Goal: Task Accomplishment & Management: Manage account settings

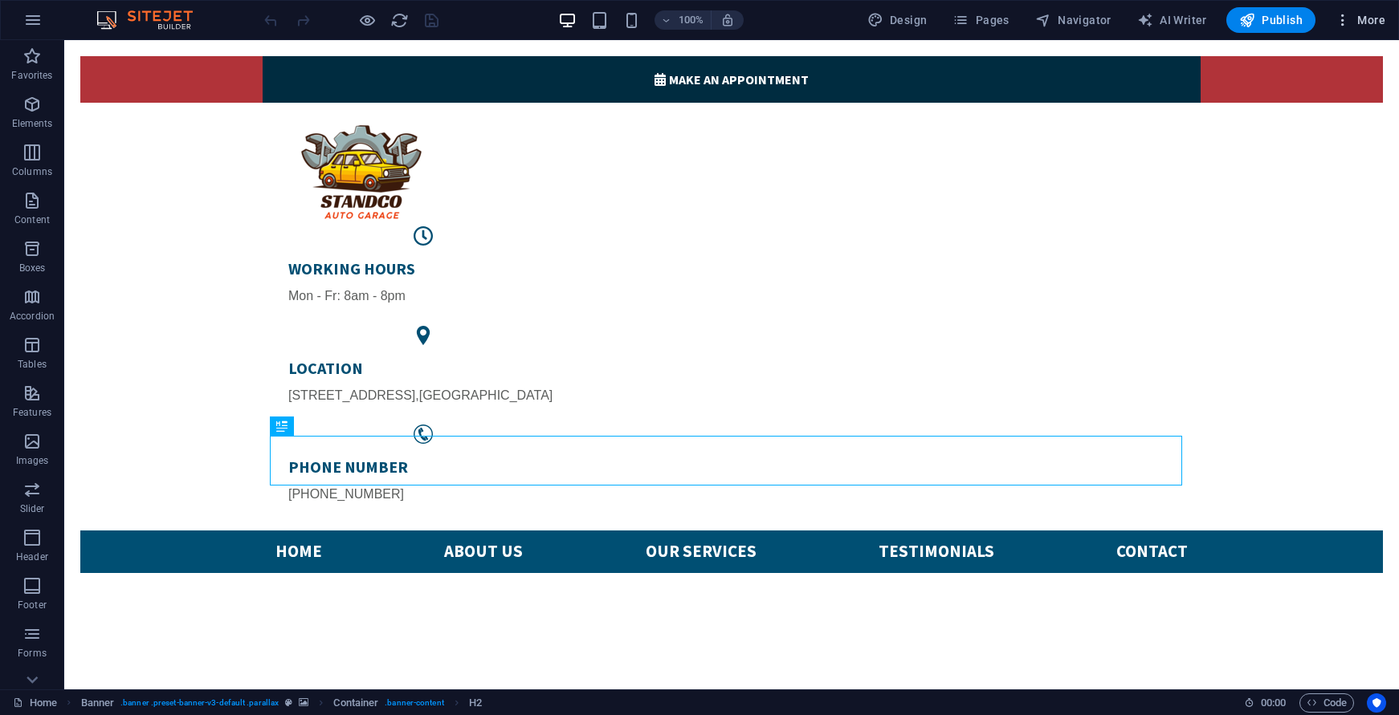
click at [1376, 14] on span "More" at bounding box center [1360, 20] width 51 height 16
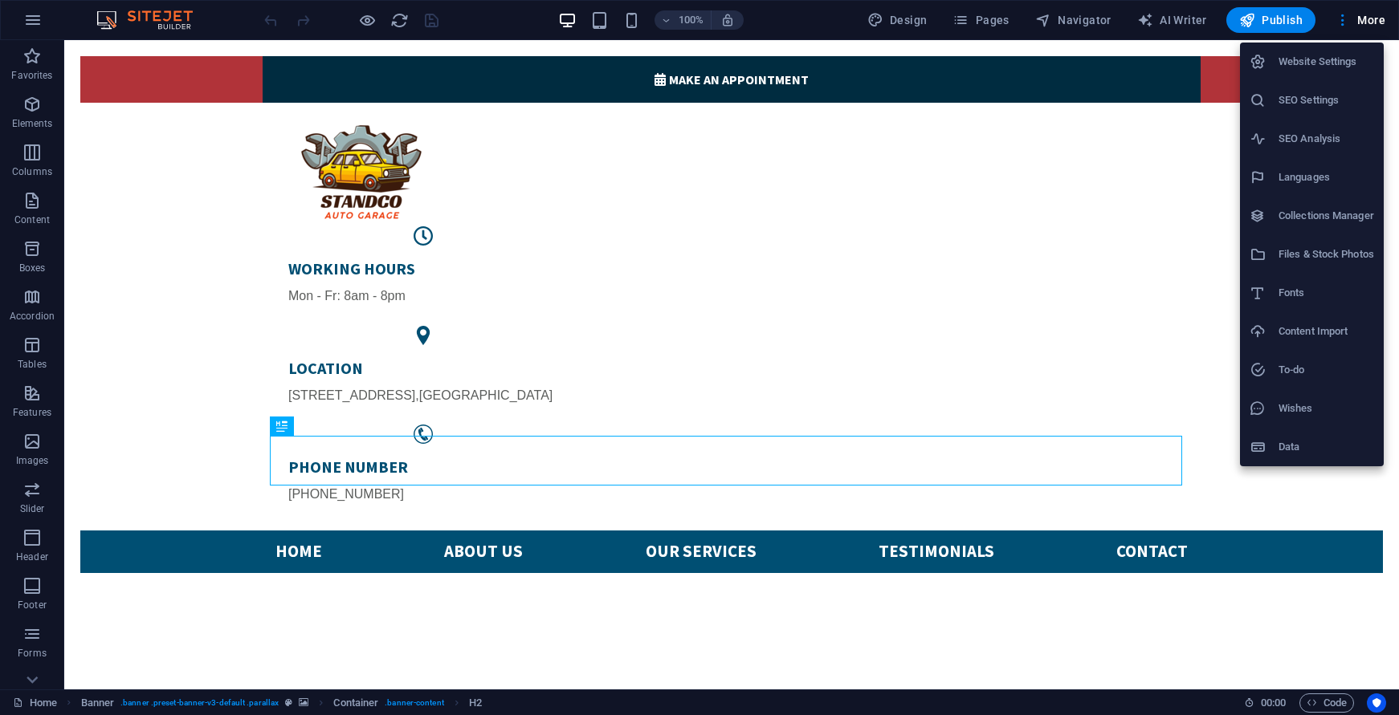
click at [1326, 69] on h6 "Website Settings" at bounding box center [1326, 61] width 96 height 19
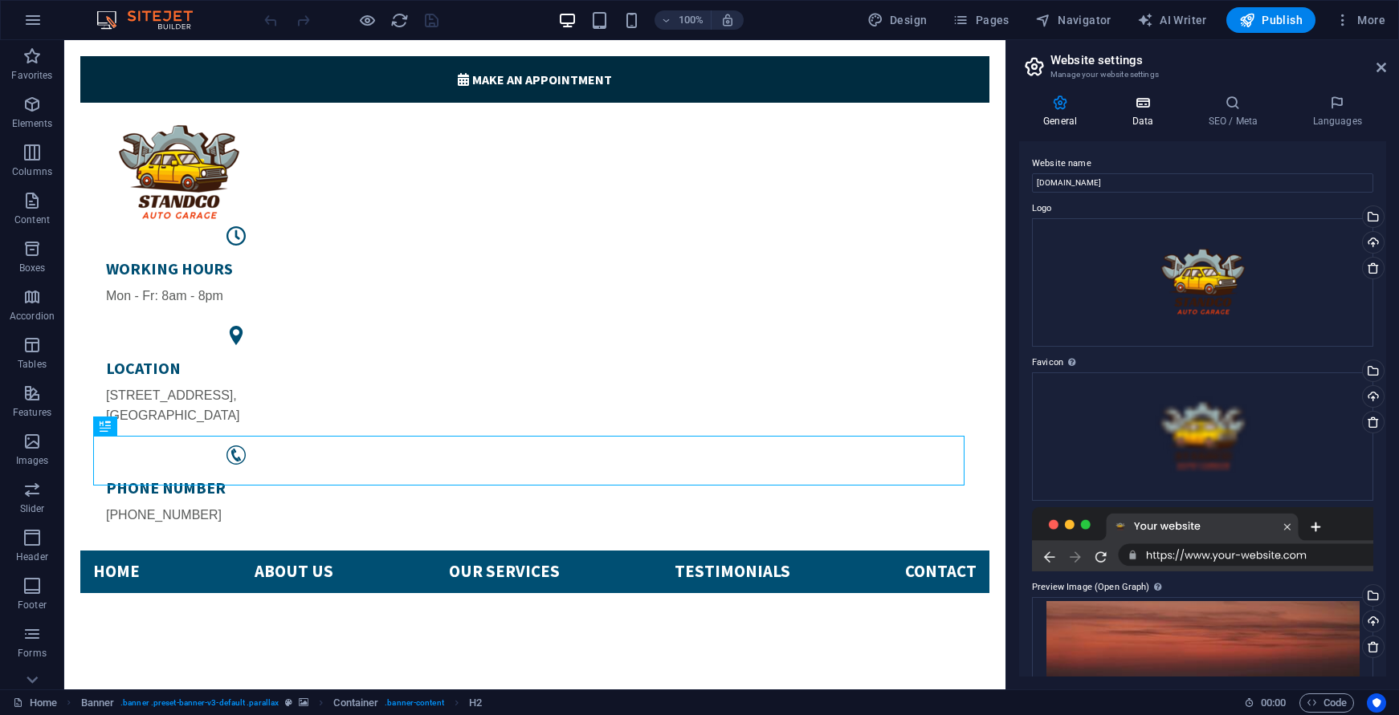
click at [1147, 115] on h4 "Data" at bounding box center [1145, 112] width 76 height 34
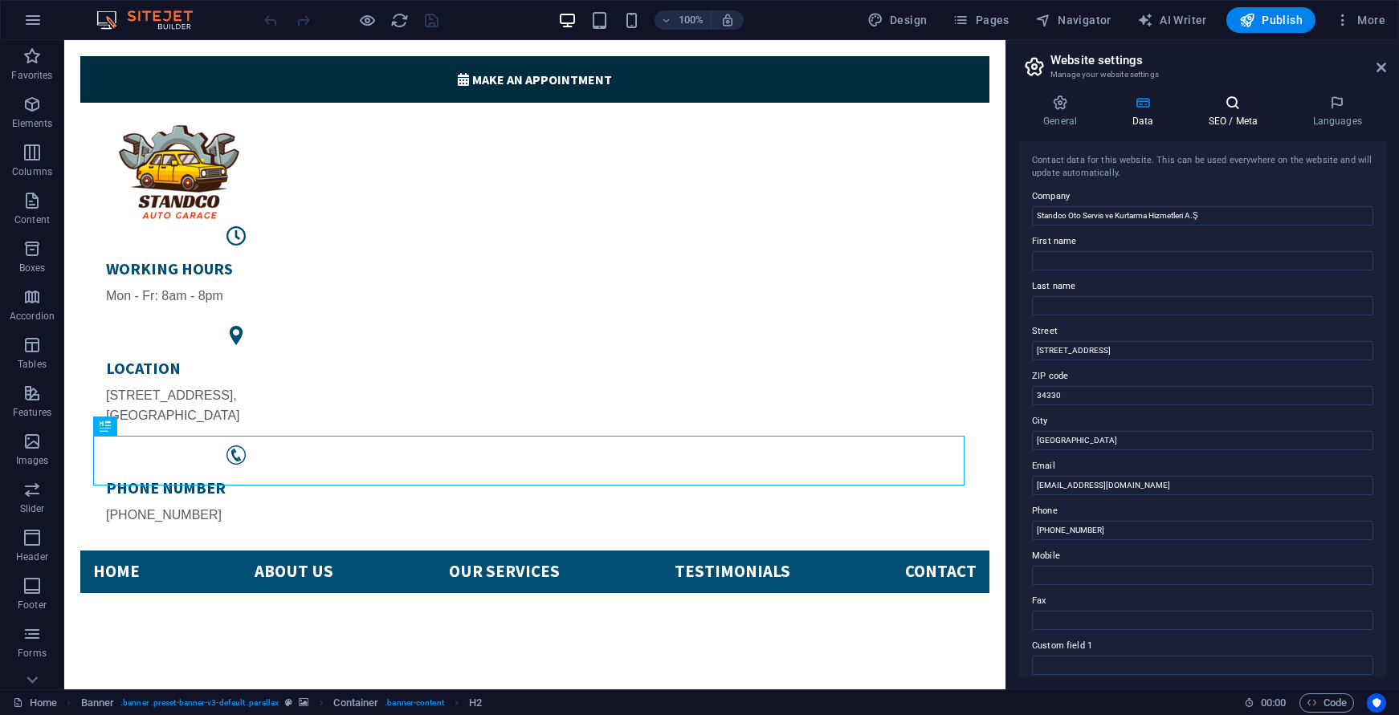
drag, startPoint x: 1241, startPoint y: 106, endPoint x: 1245, endPoint y: 115, distance: 9.7
click at [1241, 108] on icon at bounding box center [1233, 103] width 98 height 16
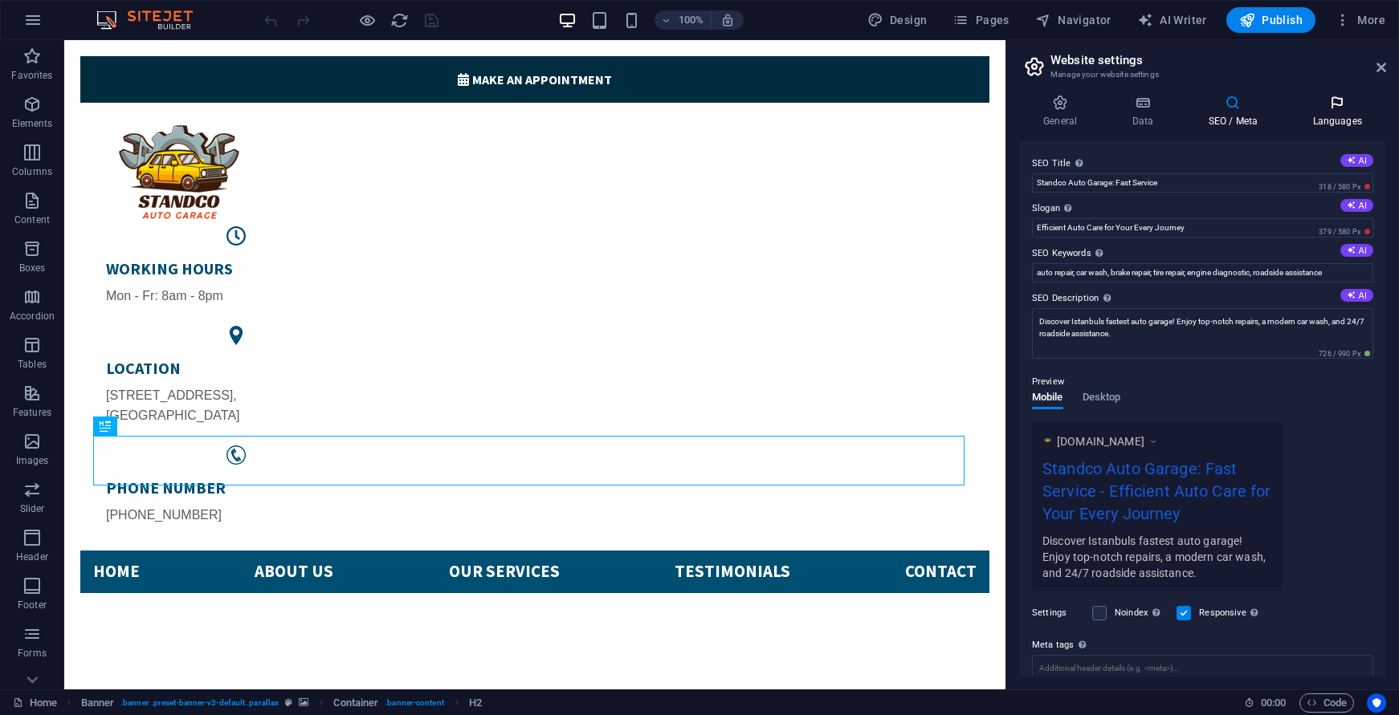
click at [1355, 109] on icon at bounding box center [1337, 103] width 98 height 16
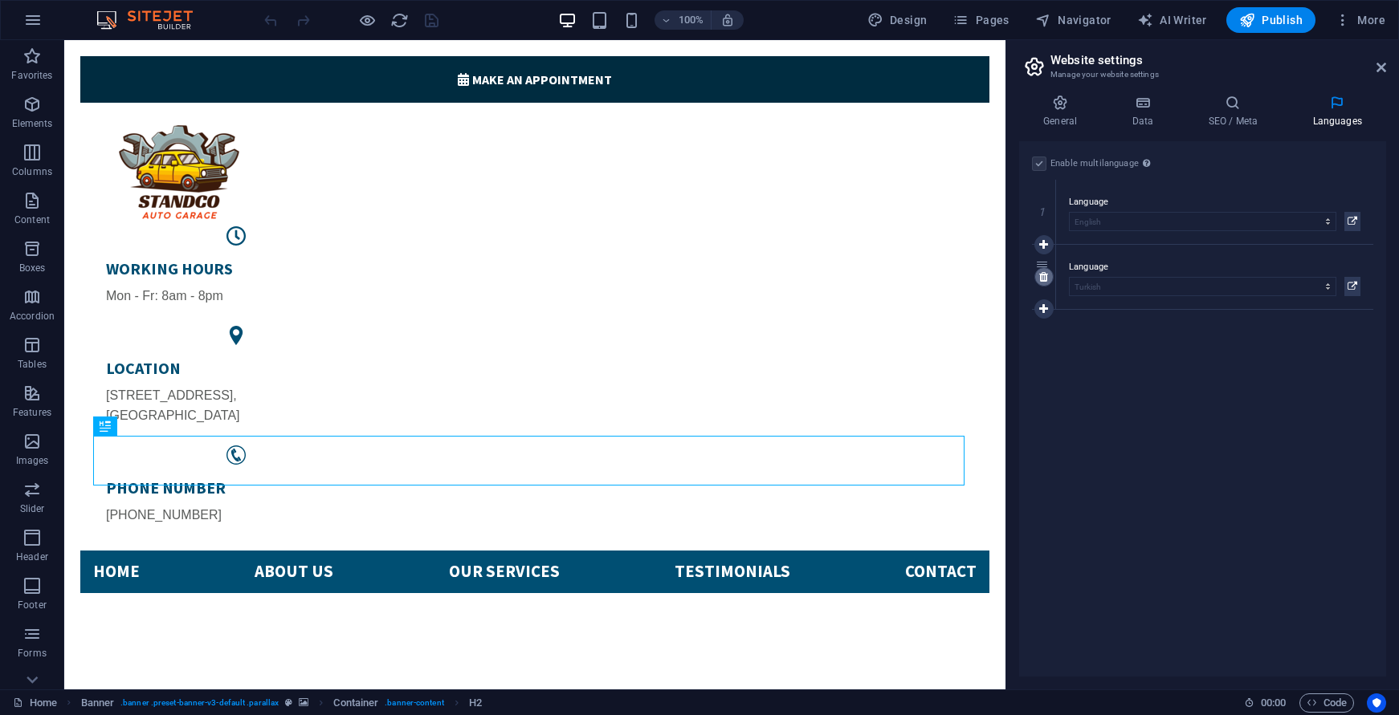
click at [1045, 278] on icon at bounding box center [1043, 276] width 9 height 11
click at [1265, 22] on span "Publish" at bounding box center [1270, 20] width 63 height 16
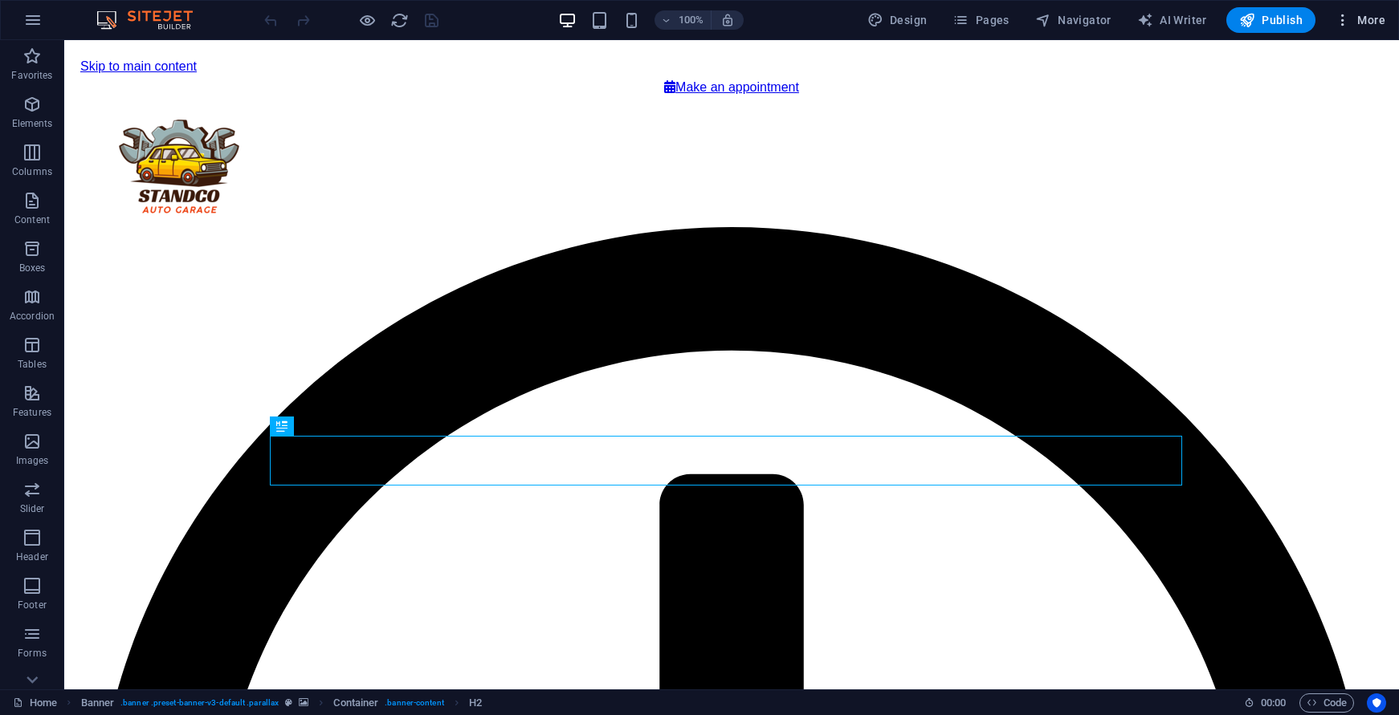
click at [1355, 21] on span "More" at bounding box center [1360, 20] width 51 height 16
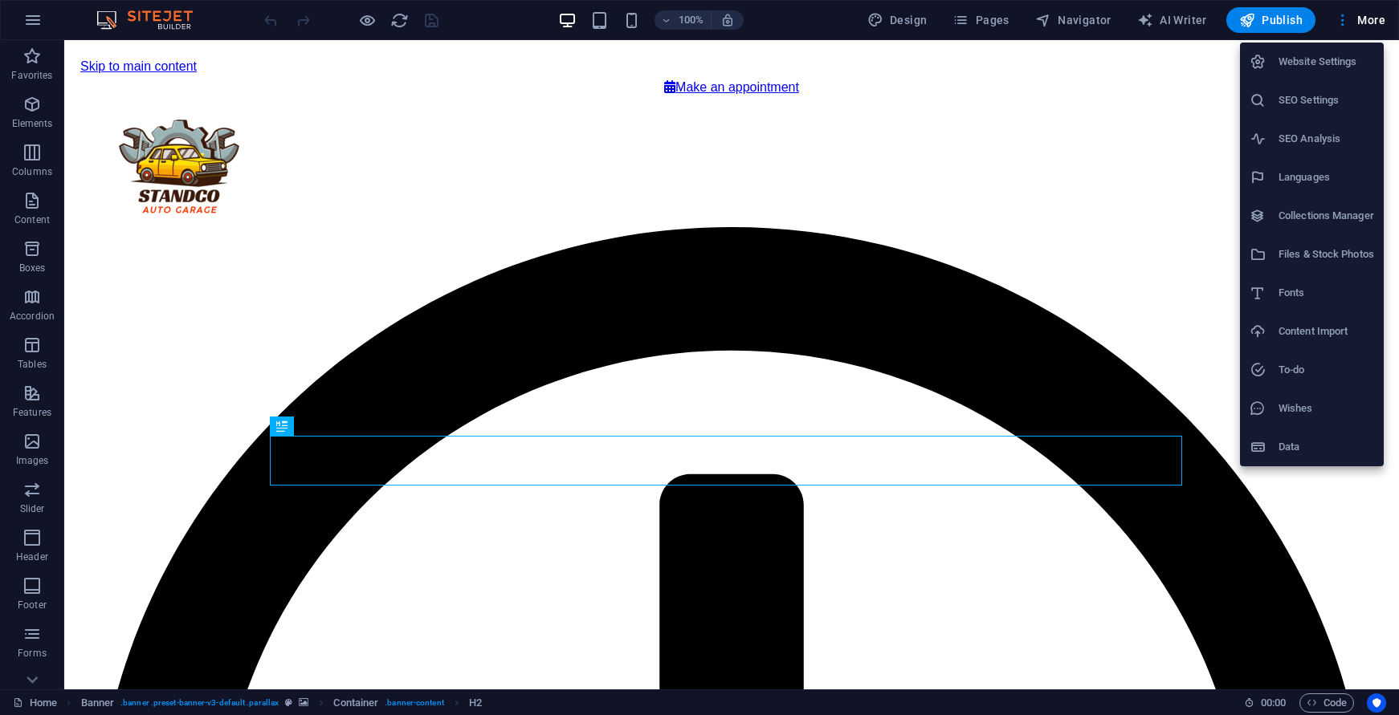
click at [1290, 63] on h6 "Website Settings" at bounding box center [1326, 61] width 96 height 19
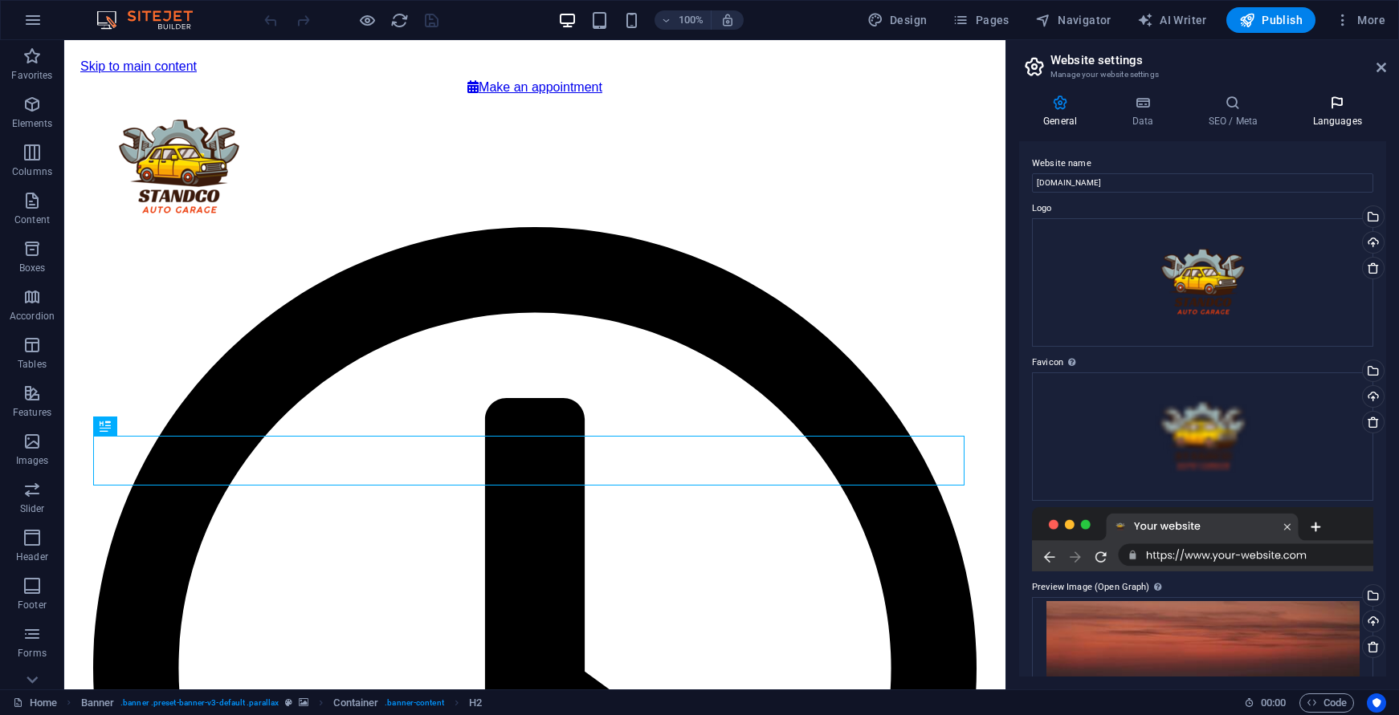
click at [1322, 115] on h4 "Languages" at bounding box center [1337, 112] width 98 height 34
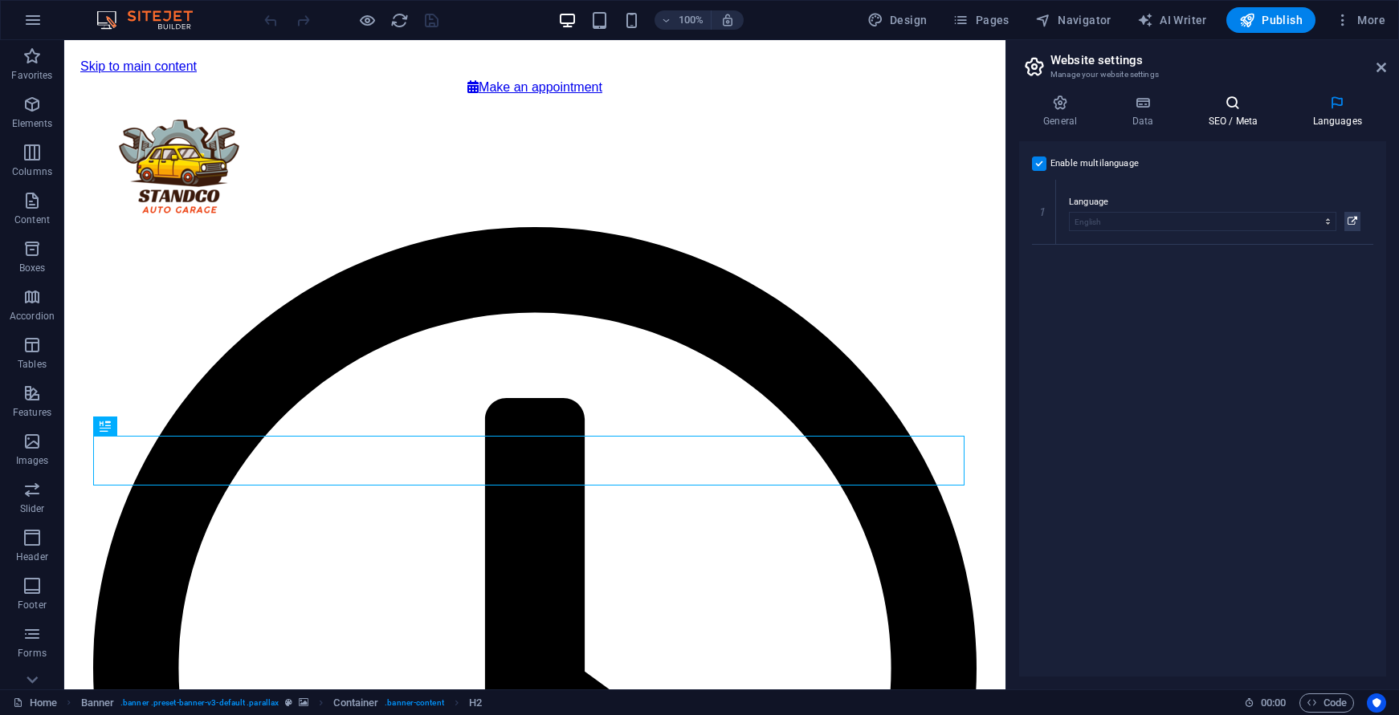
click at [1205, 112] on h4 "SEO / Meta" at bounding box center [1236, 112] width 104 height 34
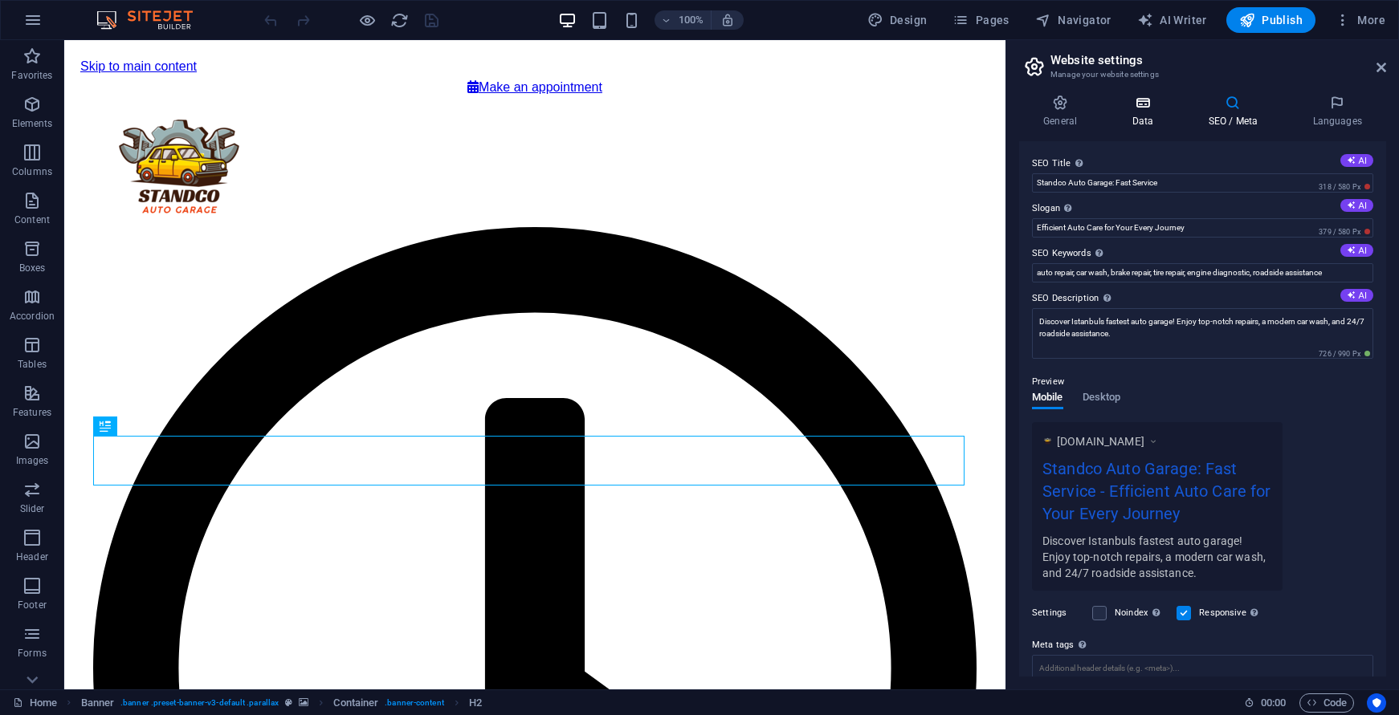
click at [1155, 116] on h4 "Data" at bounding box center [1145, 112] width 76 height 34
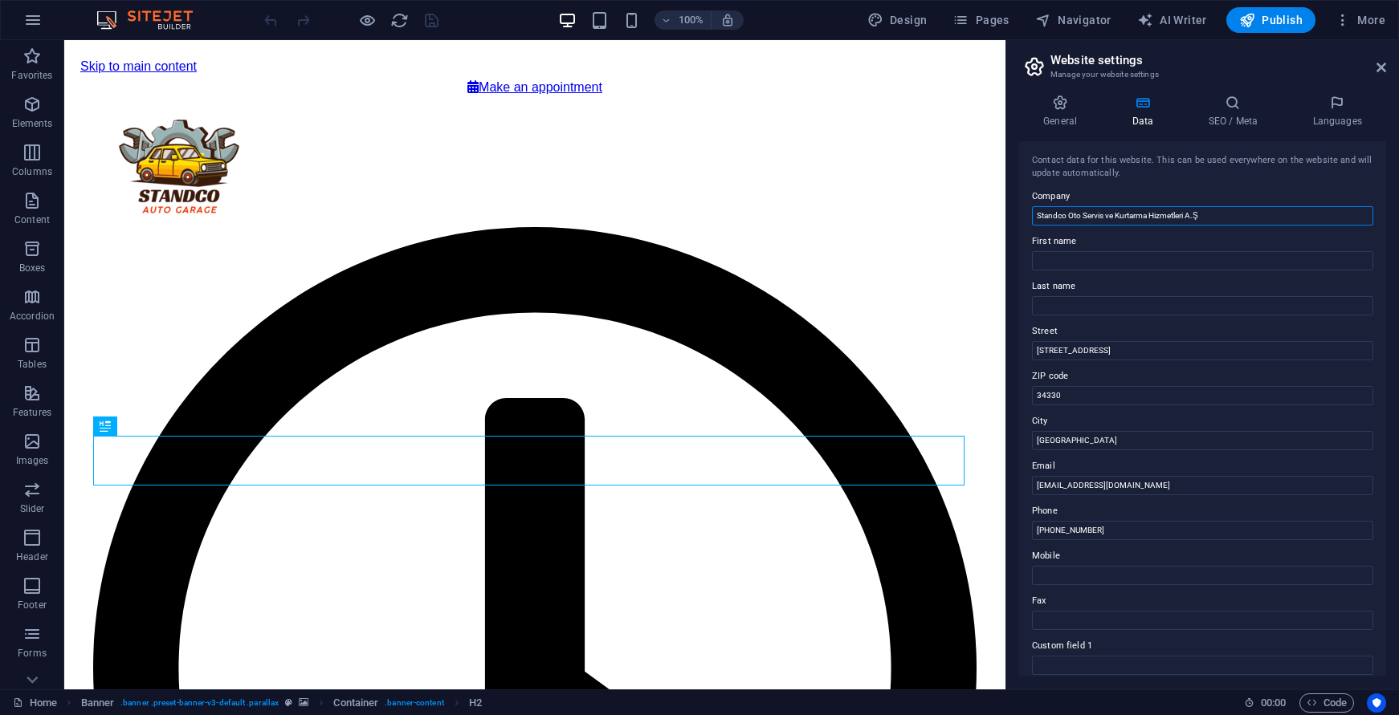
click at [1133, 214] on input "Standco Oto Servis ve Kurtarma Hizmetleri A.Ş" at bounding box center [1202, 215] width 341 height 19
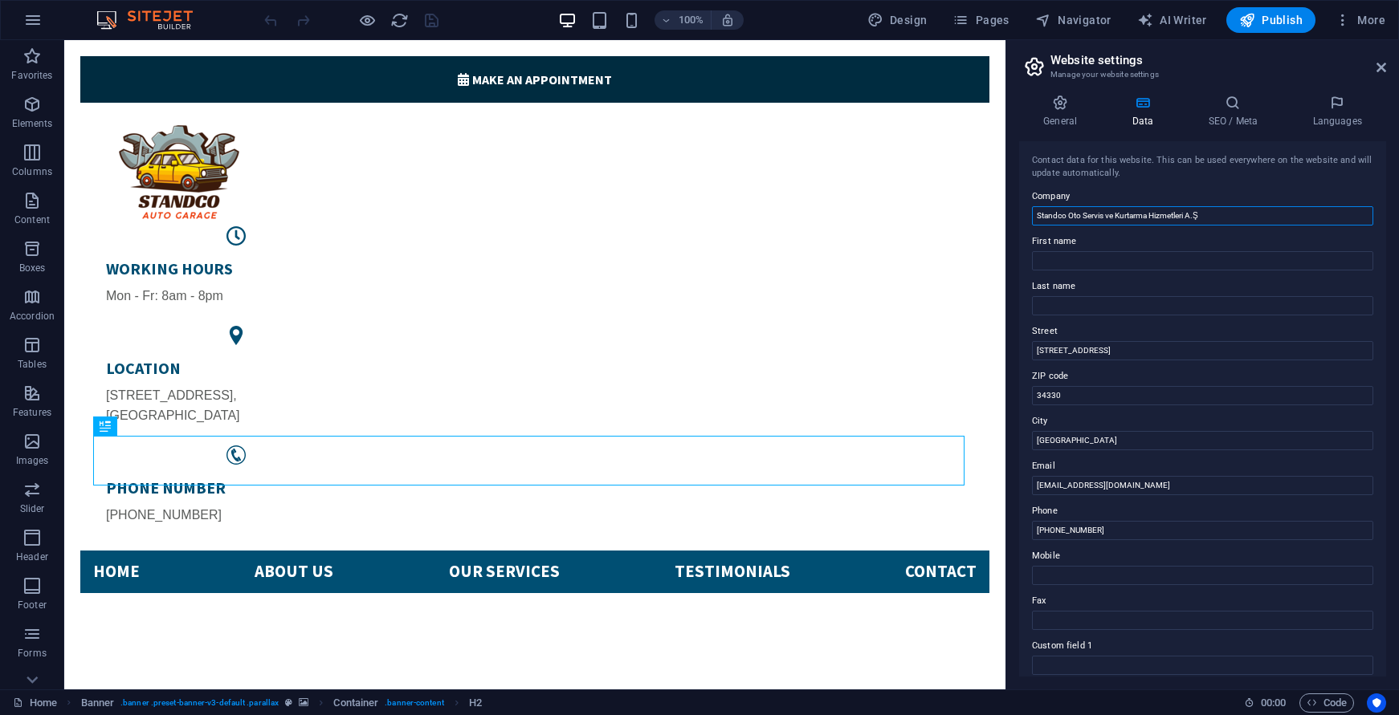
click at [1133, 214] on input "Standco Oto Servis ve Kurtarma Hizmetleri A.Ş" at bounding box center [1202, 215] width 341 height 19
